Goal: Information Seeking & Learning: Learn about a topic

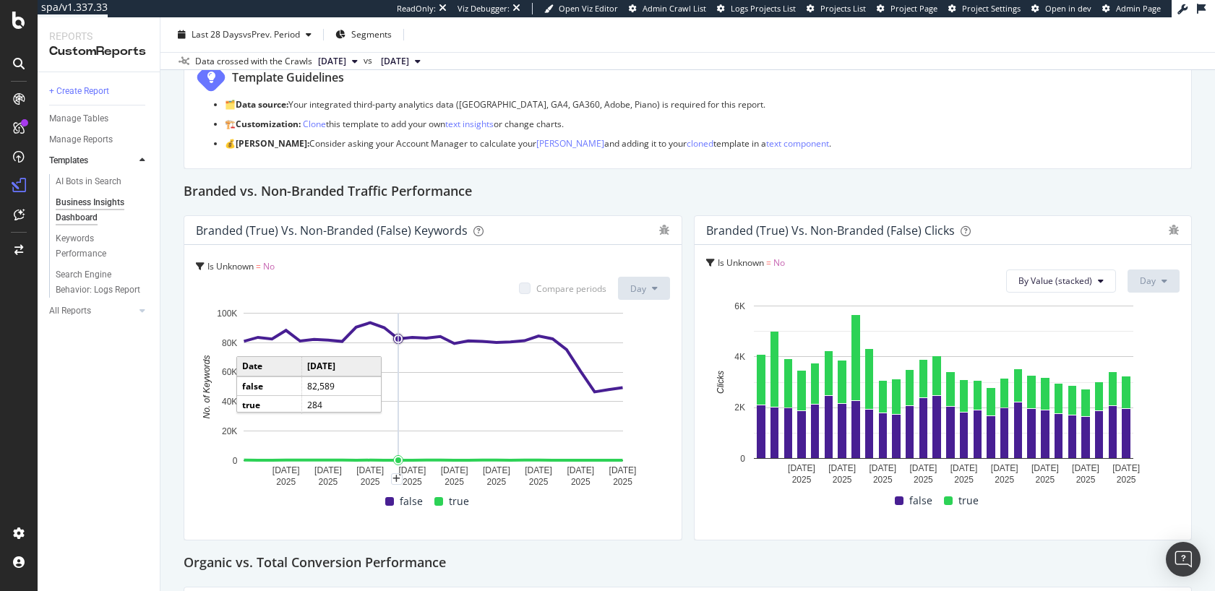
scroll to position [137, 0]
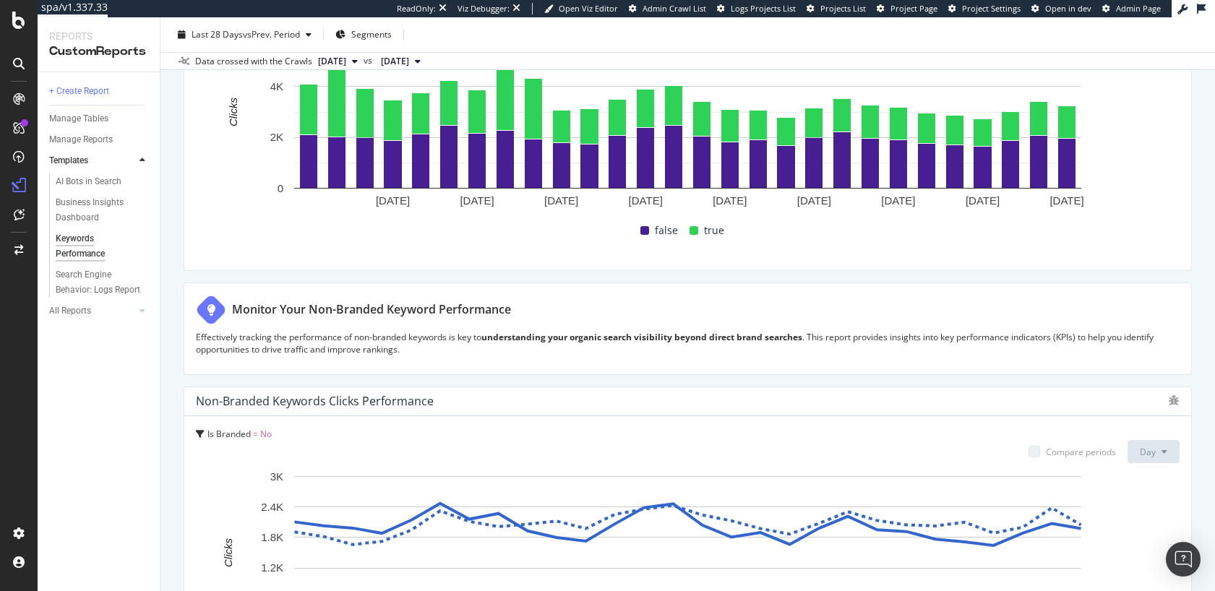
scroll to position [417, 0]
